Goal: Find specific page/section: Find specific page/section

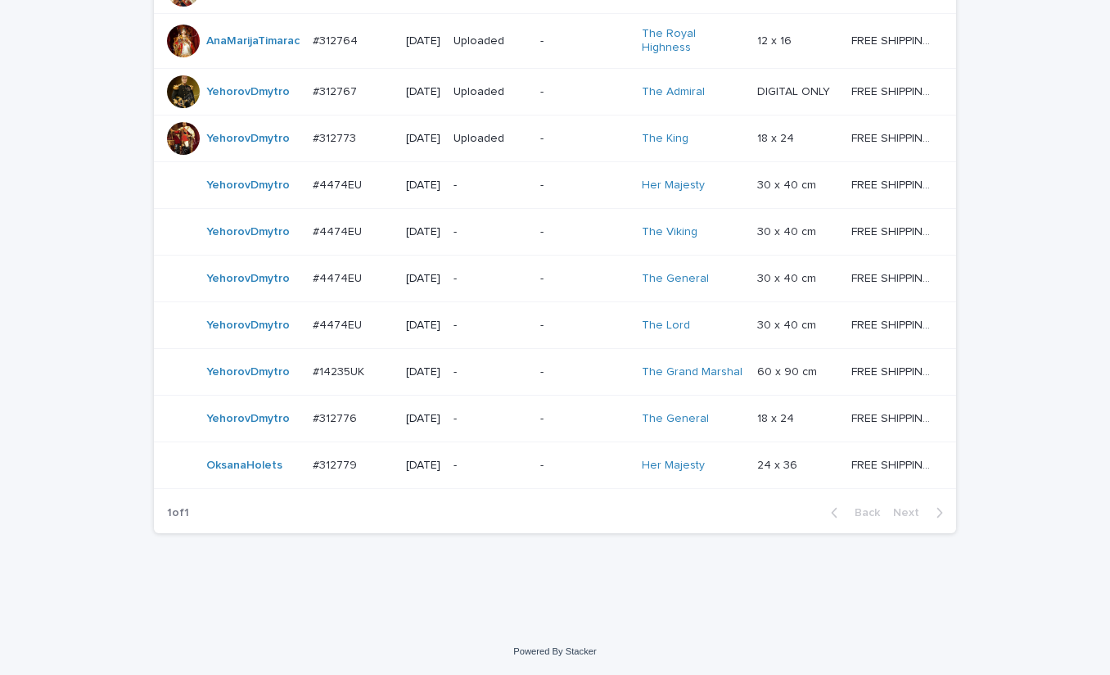
scroll to position [1342, 0]
